Goal: Communication & Community: Share content

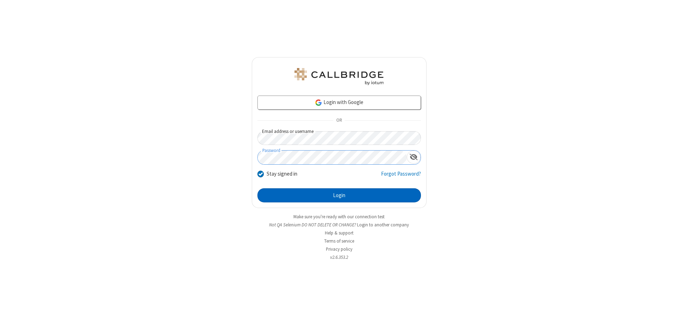
click at [339, 196] on button "Login" at bounding box center [338, 196] width 163 height 14
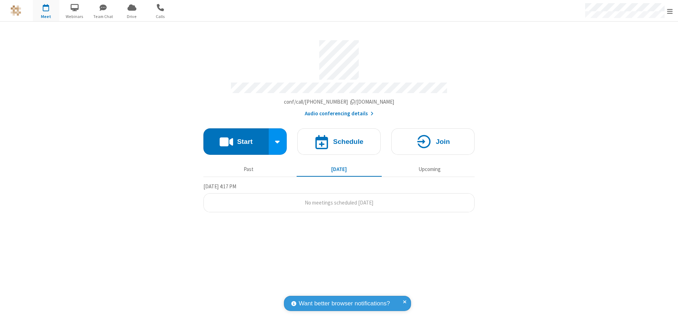
click at [236, 138] on button "Start" at bounding box center [235, 142] width 65 height 26
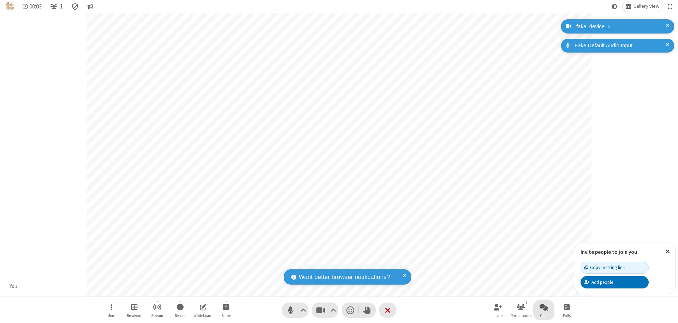
click at [544, 307] on span "Open chat" at bounding box center [544, 307] width 8 height 9
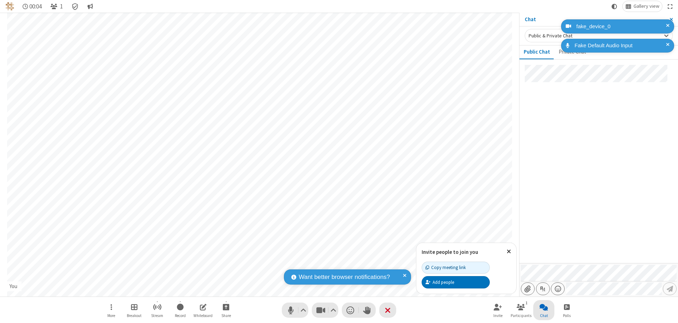
type input "C:\fakepath\doc_test.docx"
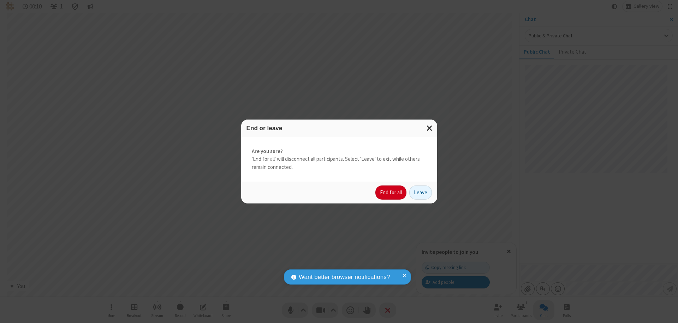
click at [391, 193] on button "End for all" at bounding box center [390, 193] width 31 height 14
